Goal: Task Accomplishment & Management: Manage account settings

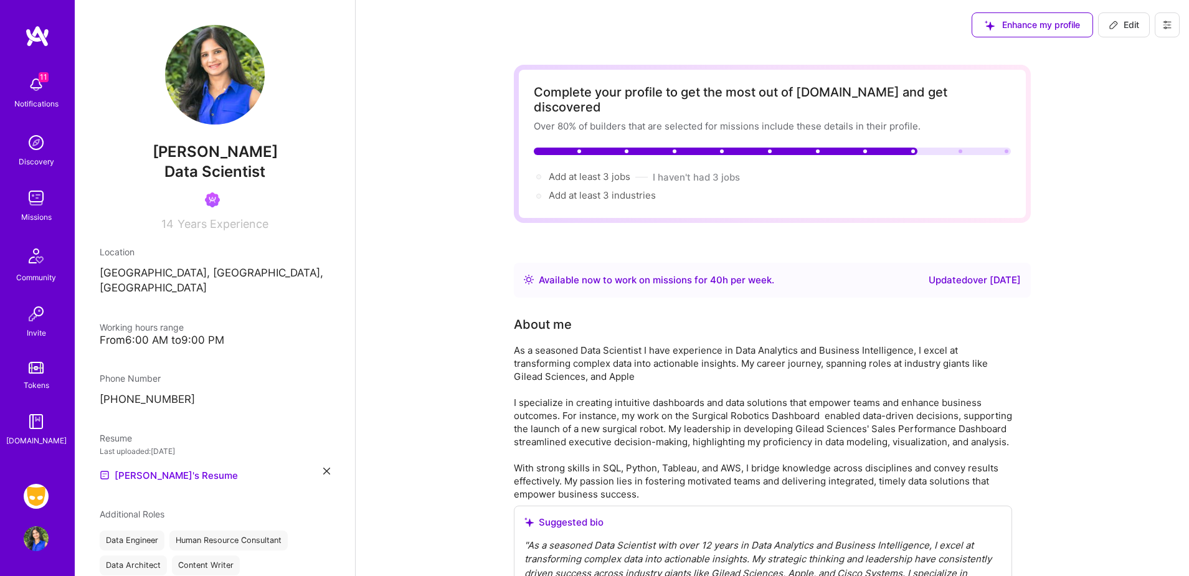
click at [36, 500] on img at bounding box center [36, 496] width 25 height 25
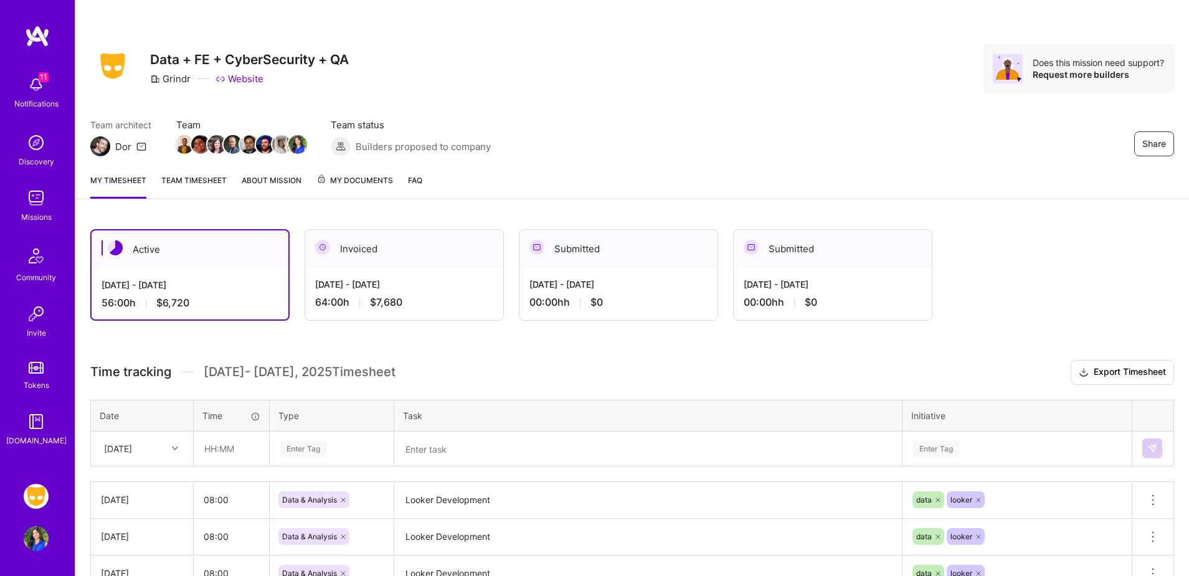
click at [412, 257] on div "Invoiced" at bounding box center [404, 249] width 198 height 38
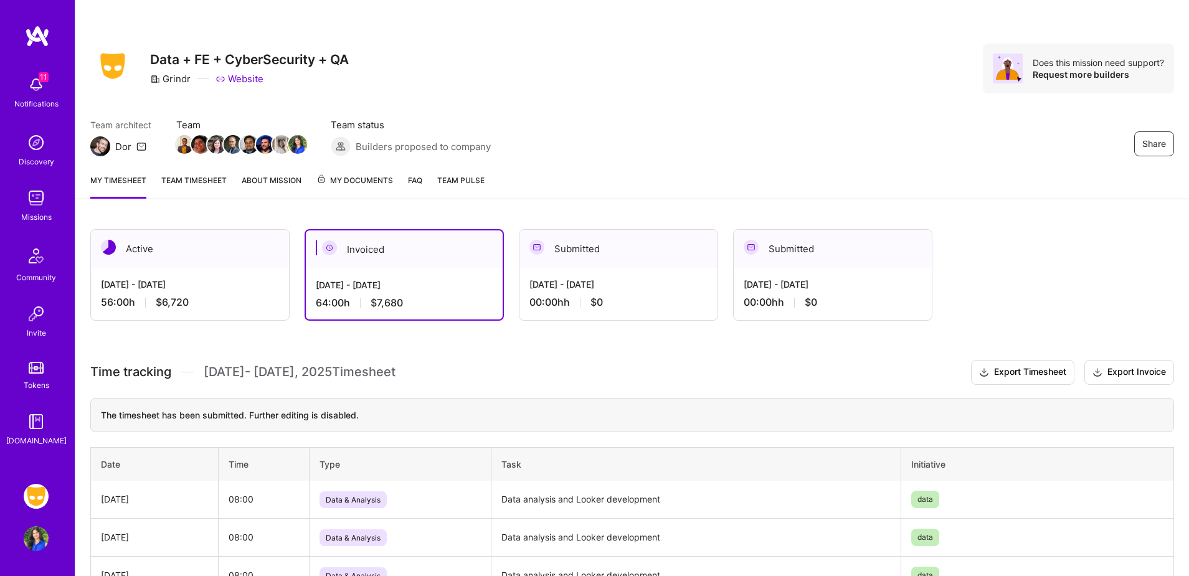
click at [354, 174] on span "My Documents" at bounding box center [354, 181] width 77 height 14
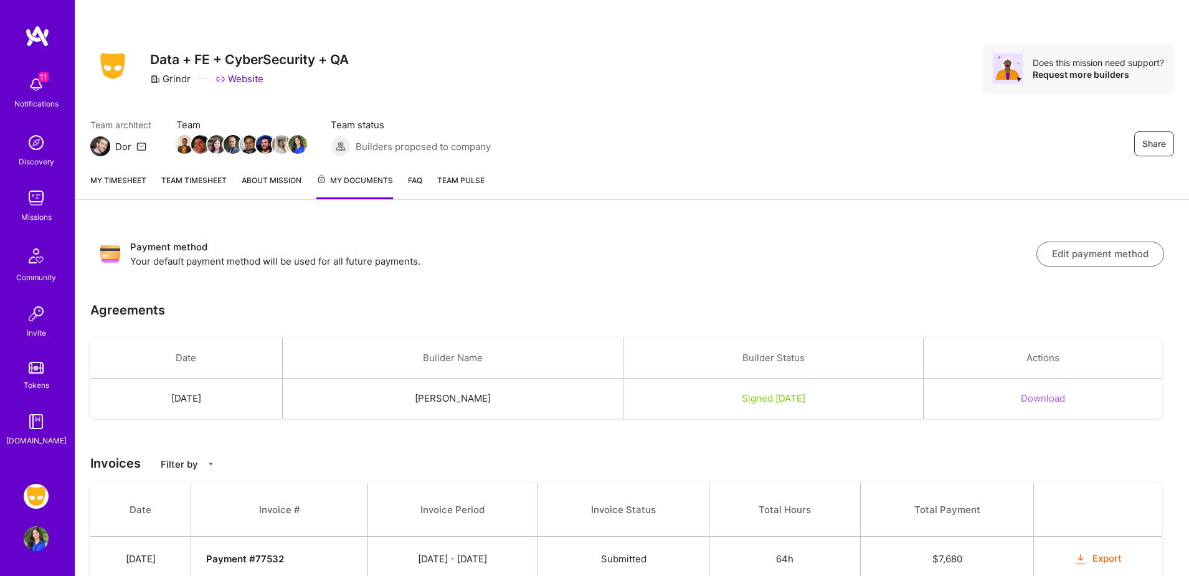
scroll to position [47, 0]
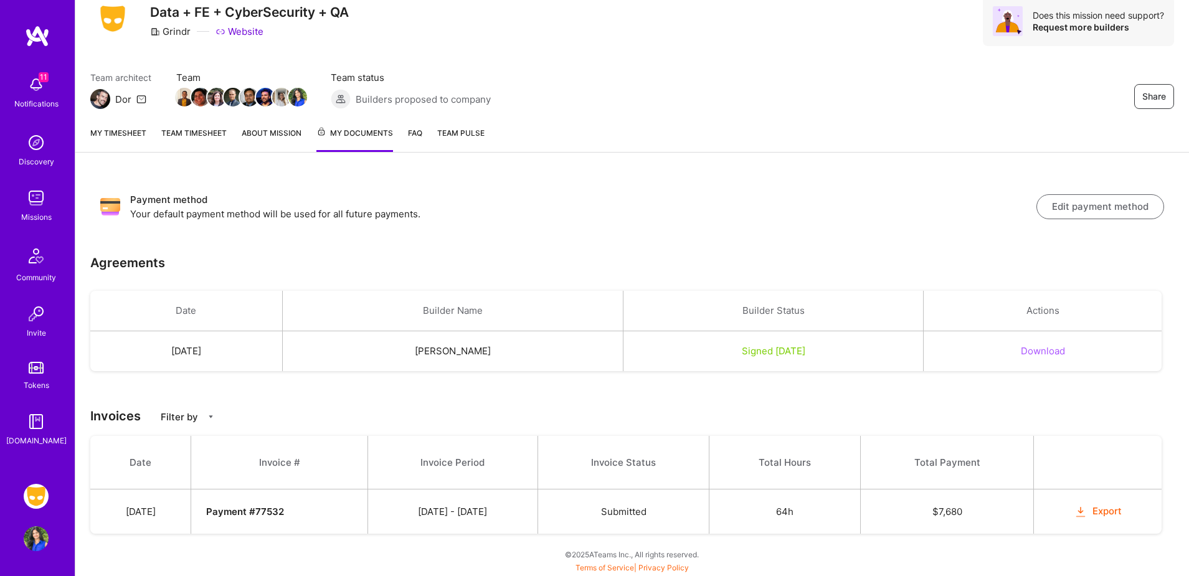
click at [1111, 514] on button "Export" at bounding box center [1097, 511] width 49 height 14
click at [33, 536] on img at bounding box center [36, 538] width 25 height 25
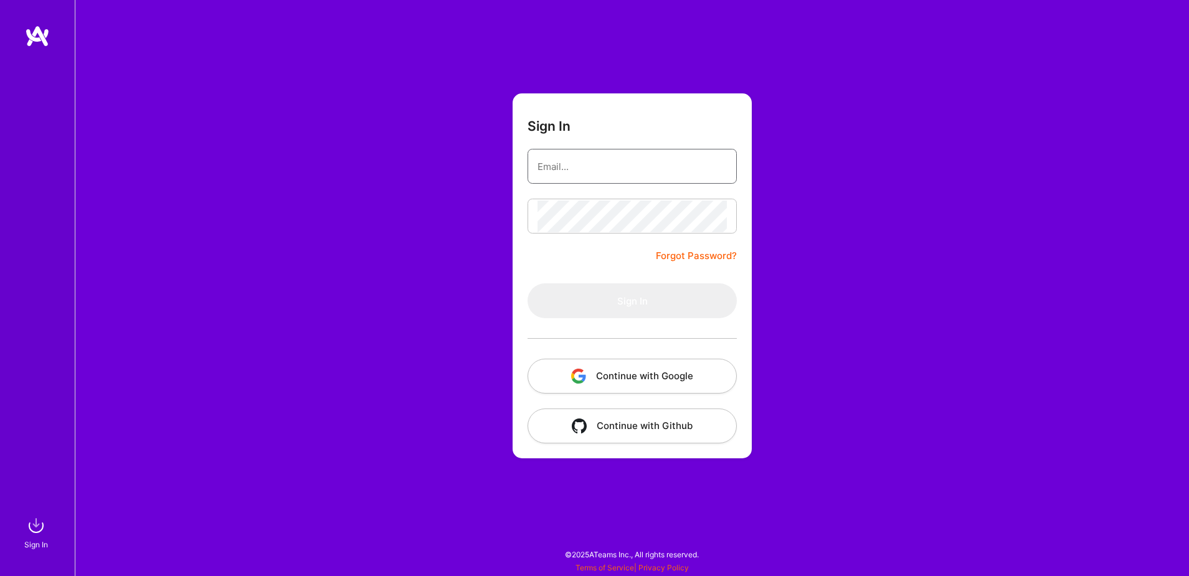
type input "[EMAIL_ADDRESS][DOMAIN_NAME]"
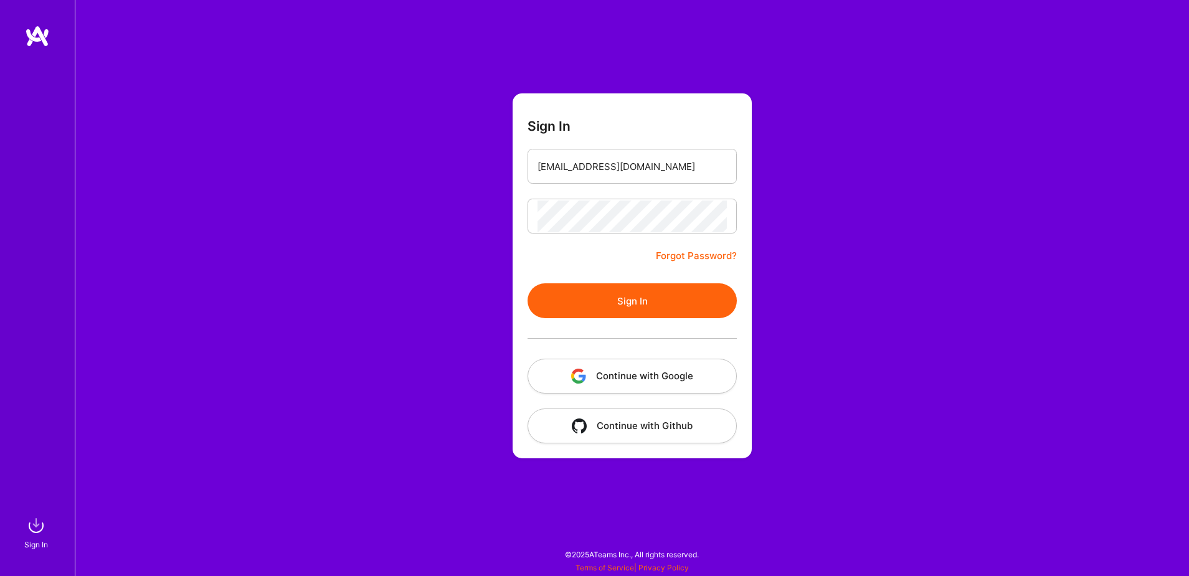
click at [650, 379] on button "Continue with Google" at bounding box center [631, 376] width 209 height 35
